Goal: Task Accomplishment & Management: Manage account settings

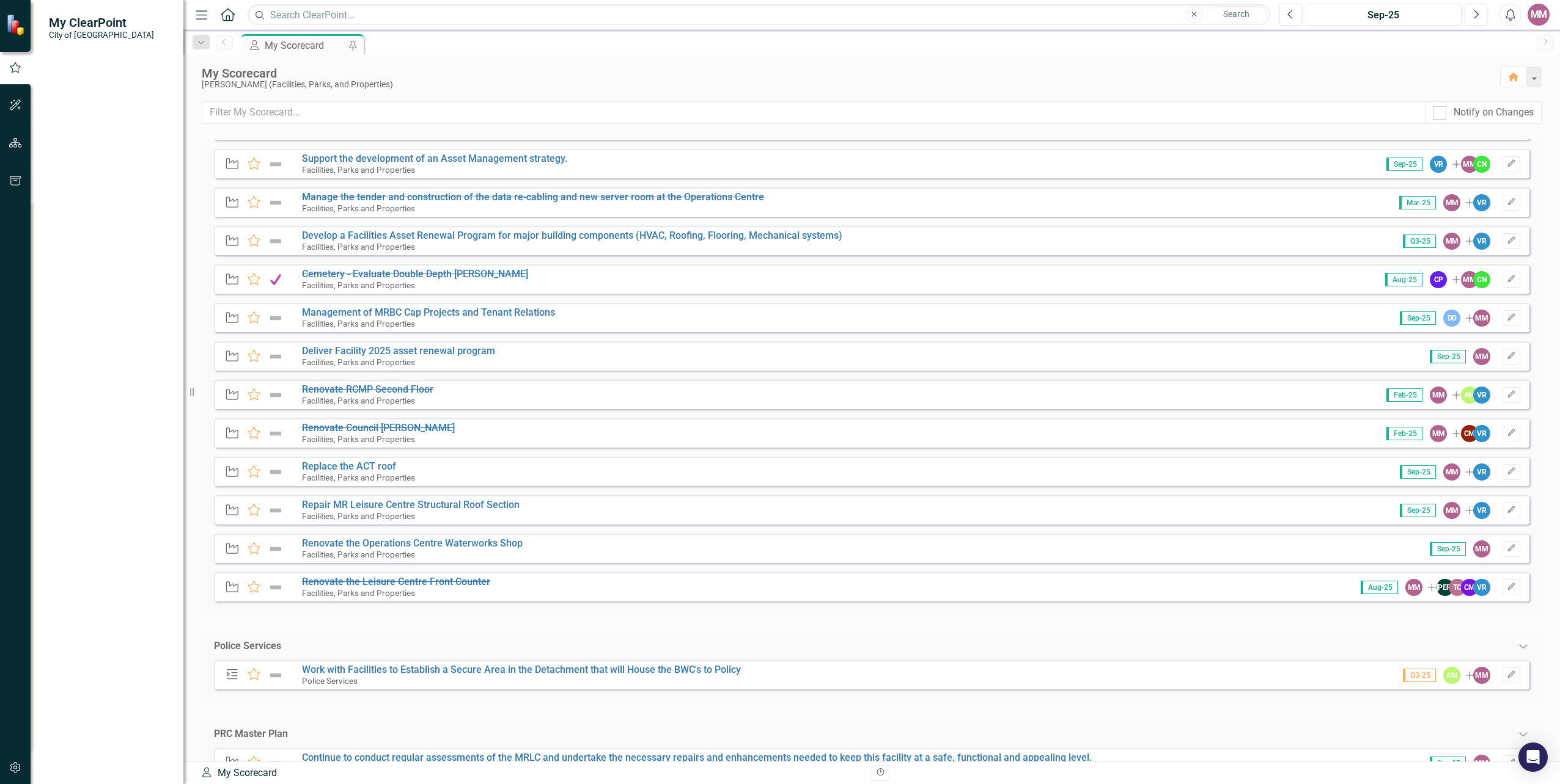
scroll to position [489, 0]
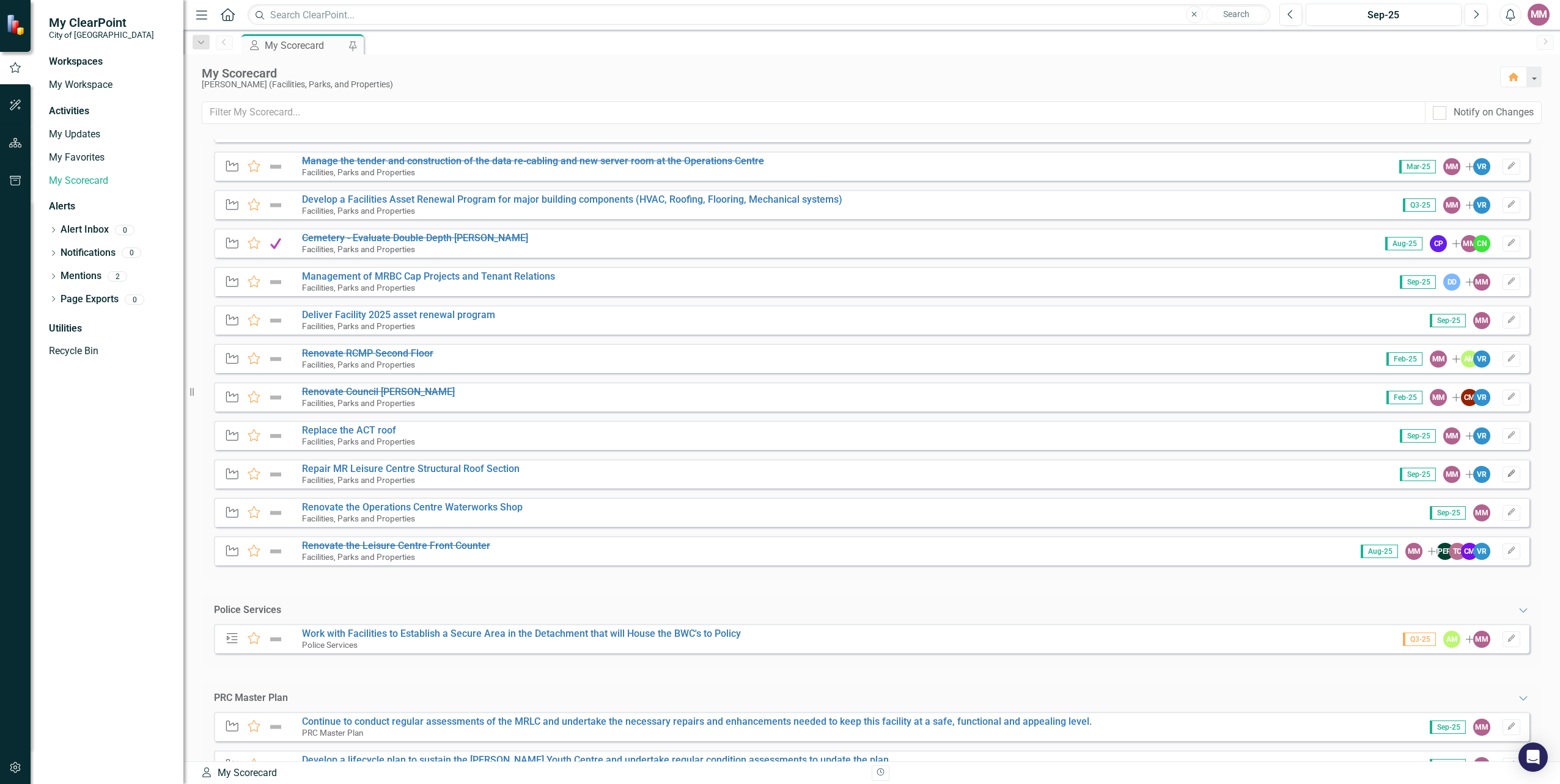
click at [1507, 474] on icon "button" at bounding box center [1511, 474] width 7 height 7
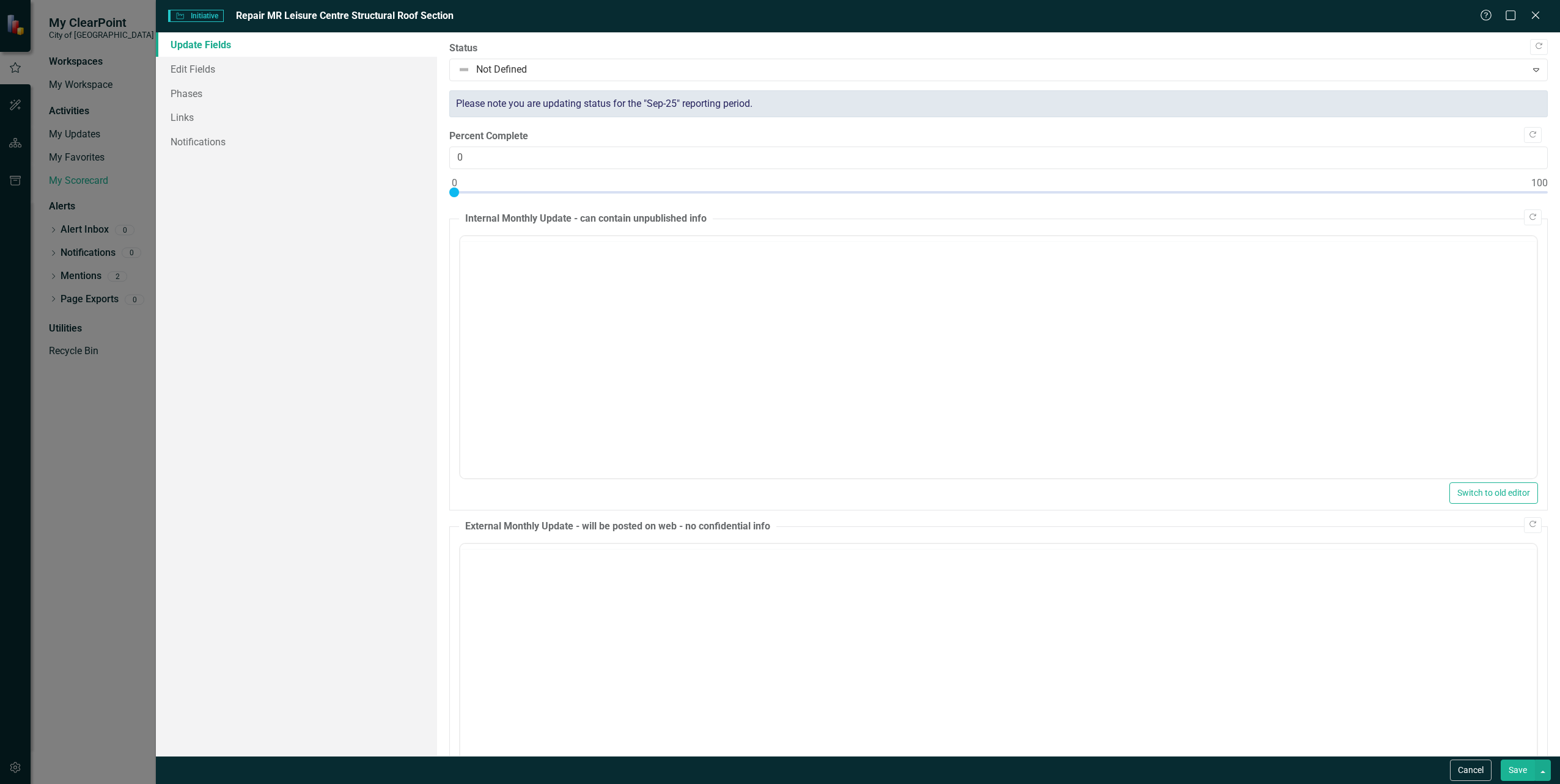
scroll to position [0, 0]
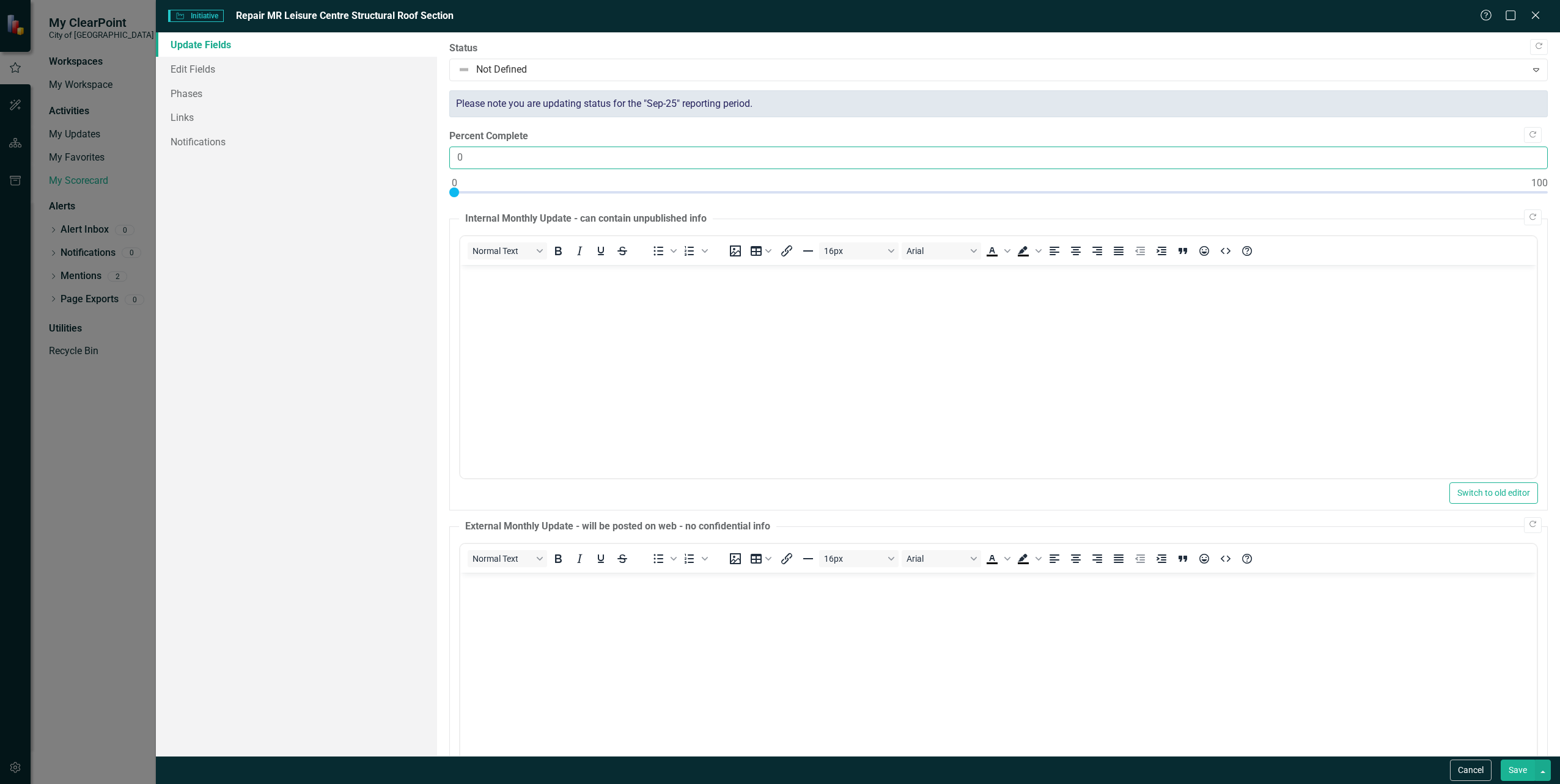
click at [673, 160] on input "0" at bounding box center [998, 158] width 1098 height 22
type input "100"
drag, startPoint x: 455, startPoint y: 188, endPoint x: 1561, endPoint y: 200, distance: 1106.1
click at [1559, 200] on html "My ClearPoint City of Maple Ridge Workspaces My Workspace Activities My Updates…" at bounding box center [780, 392] width 1560 height 784
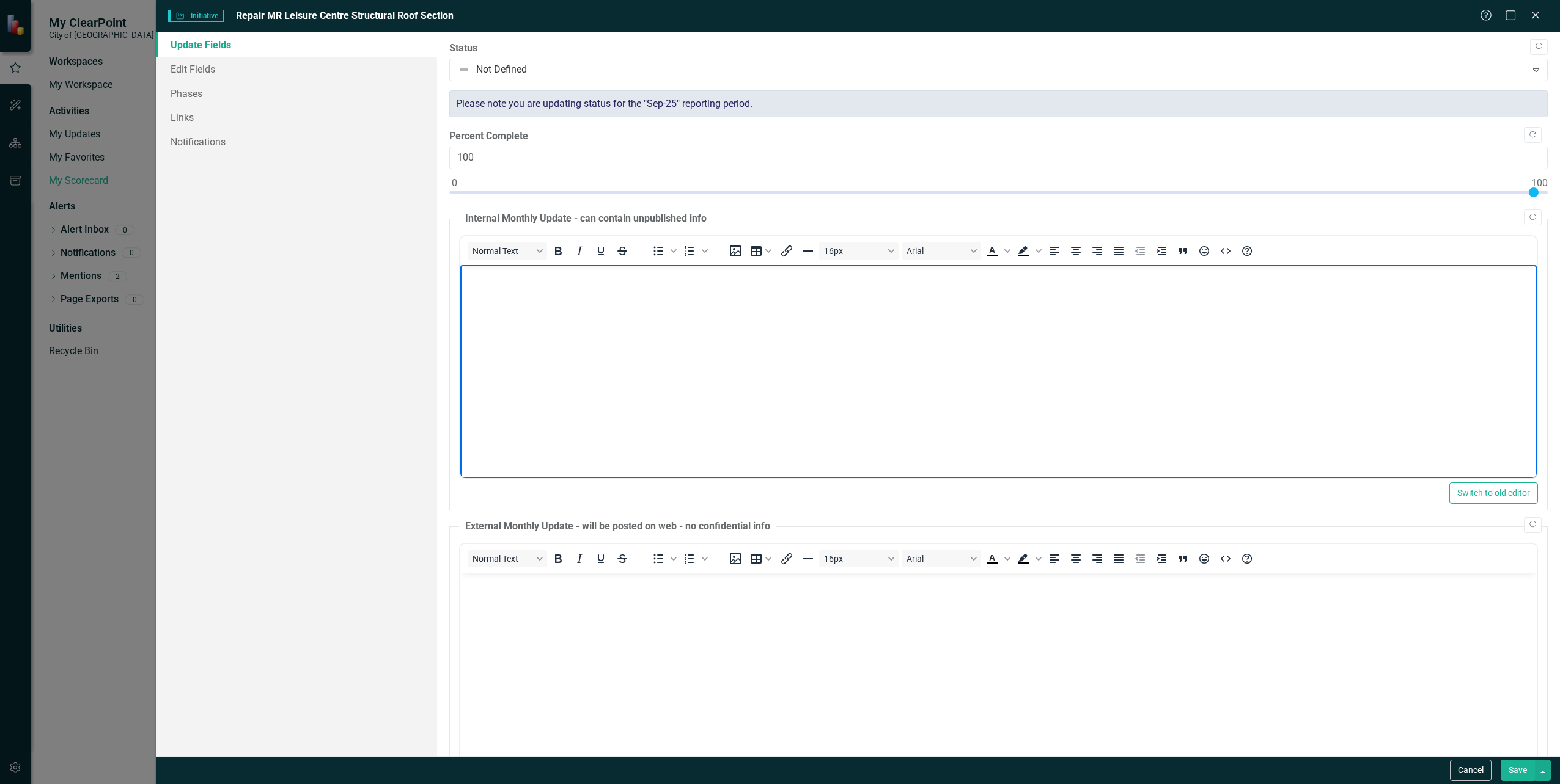
click at [611, 326] on body "Rich Text Area. Press ALT-0 for help." at bounding box center [997, 356] width 1076 height 183
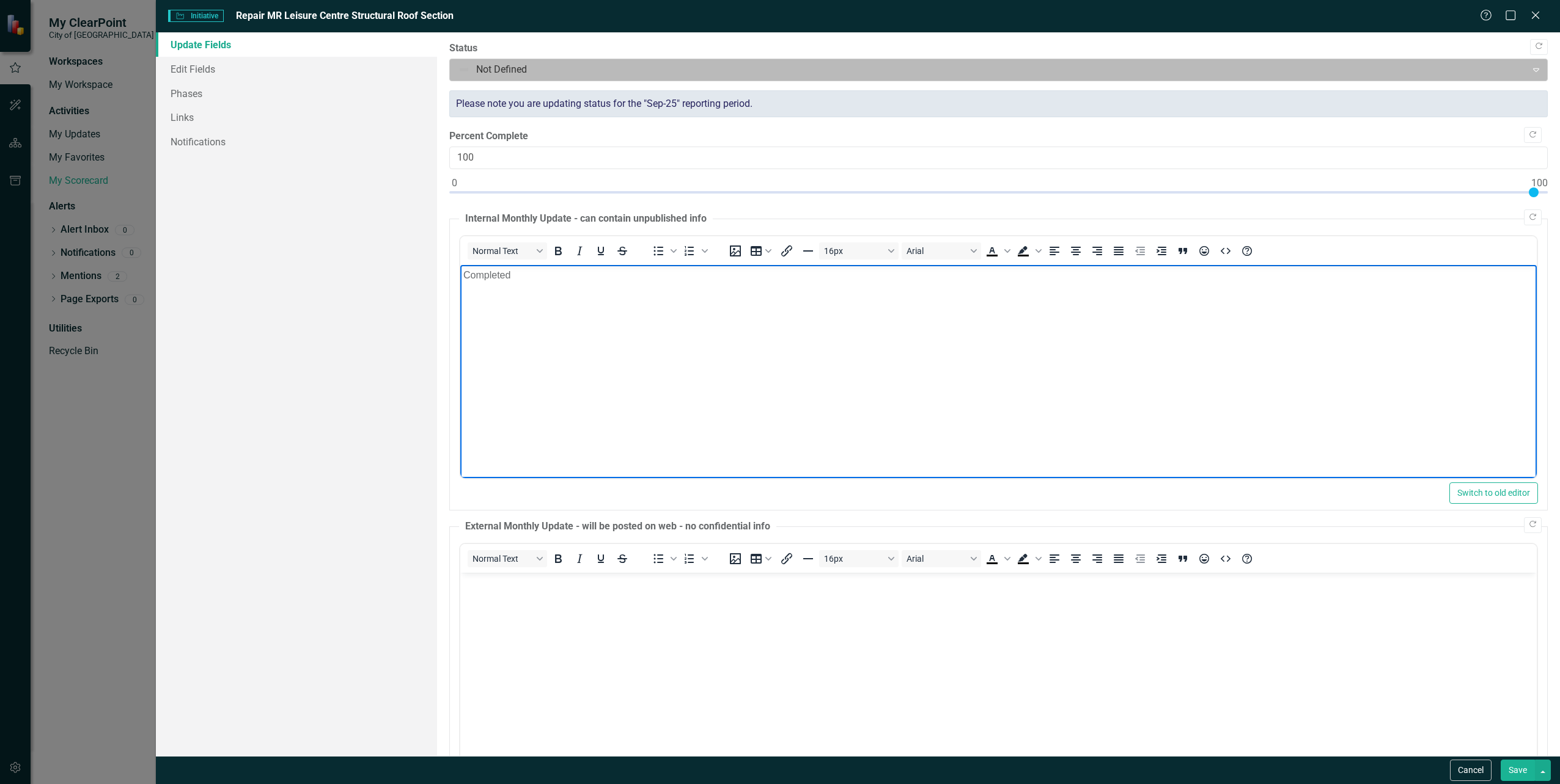
click at [1530, 69] on icon "Expand" at bounding box center [1536, 69] width 12 height 10
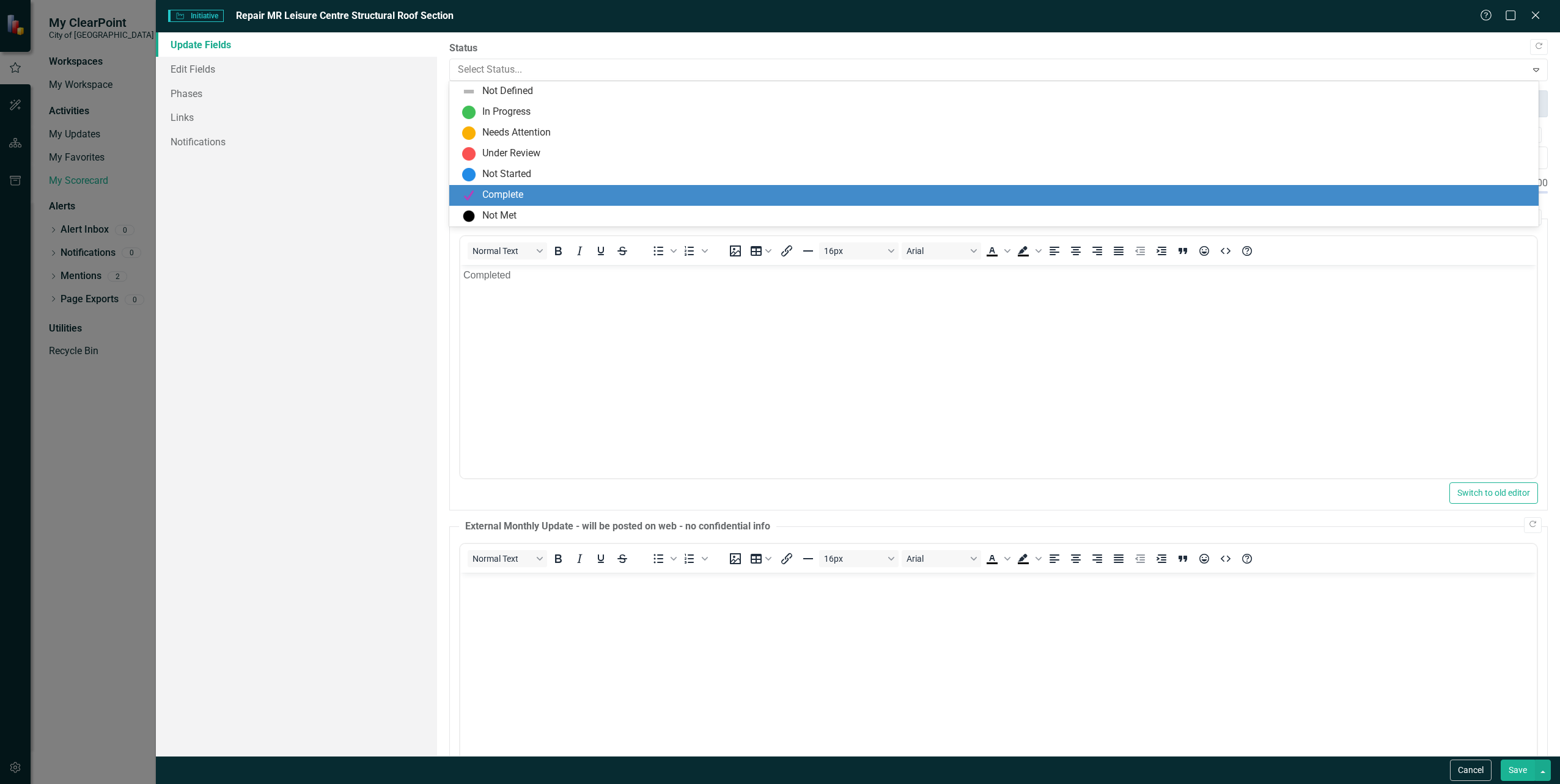
click at [1069, 201] on div "Complete" at bounding box center [996, 195] width 1069 height 15
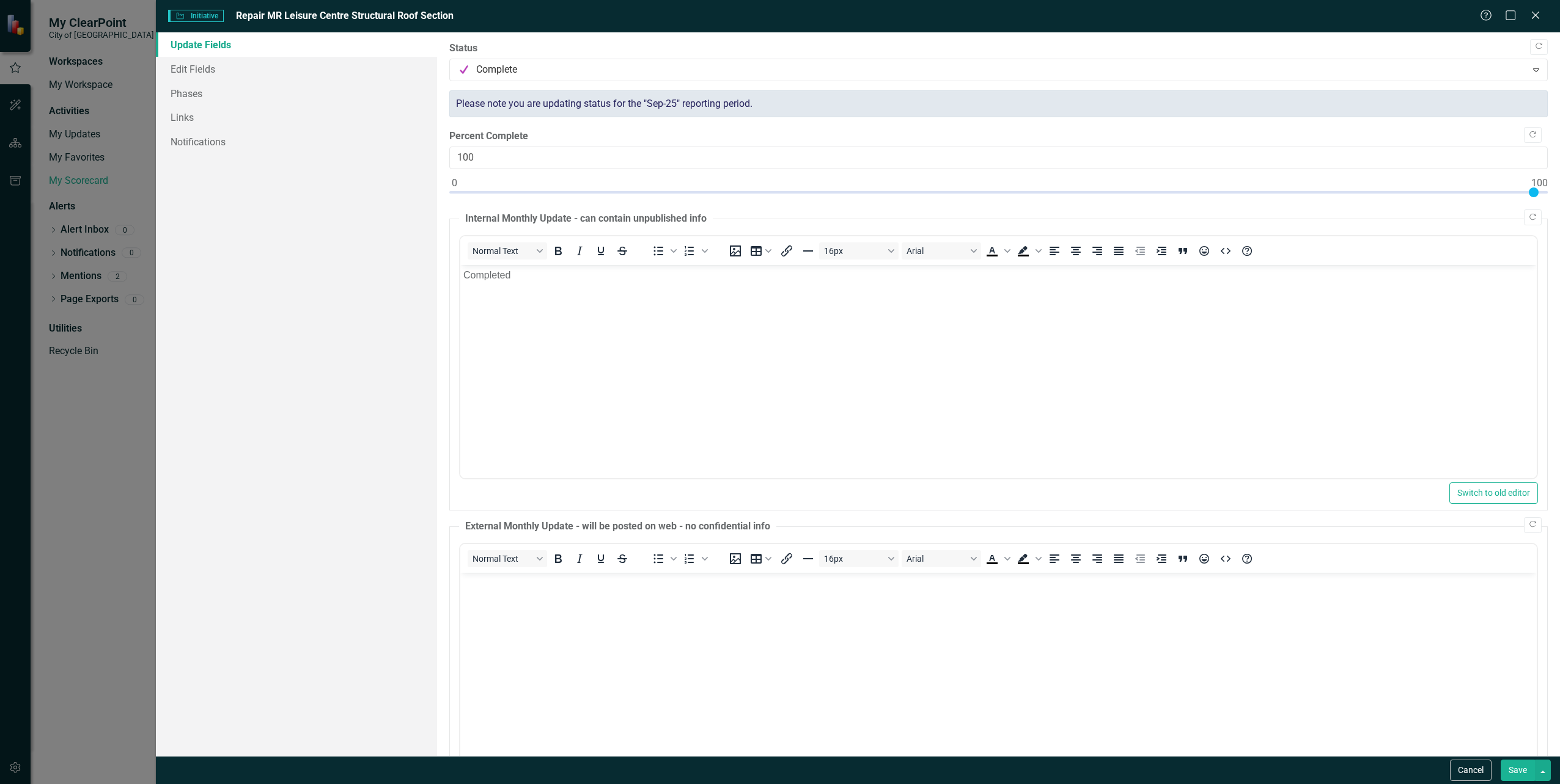
click at [1512, 764] on button "Save" at bounding box center [1517, 771] width 34 height 22
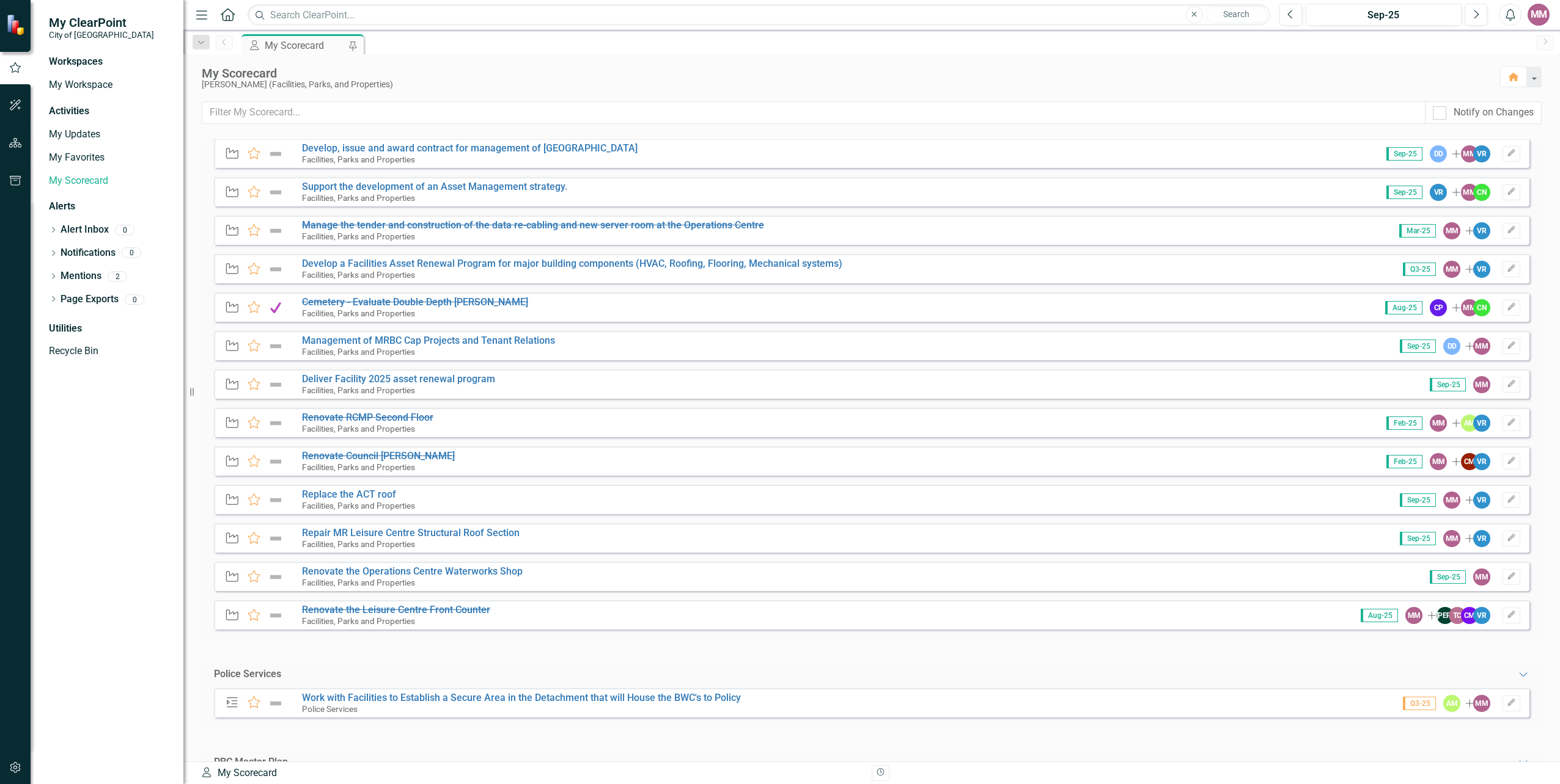
scroll to position [428, 0]
